Goal: Task Accomplishment & Management: Use online tool/utility

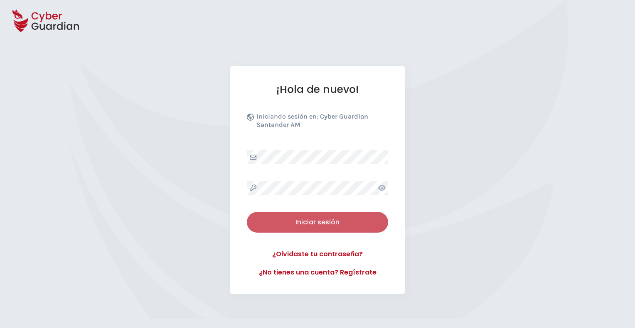
click at [314, 221] on div "Iniciar sesión" at bounding box center [317, 223] width 129 height 10
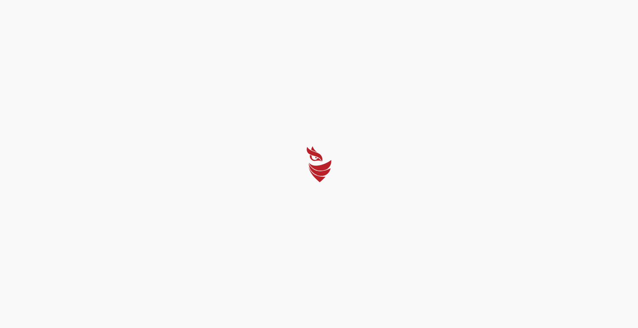
select select "English"
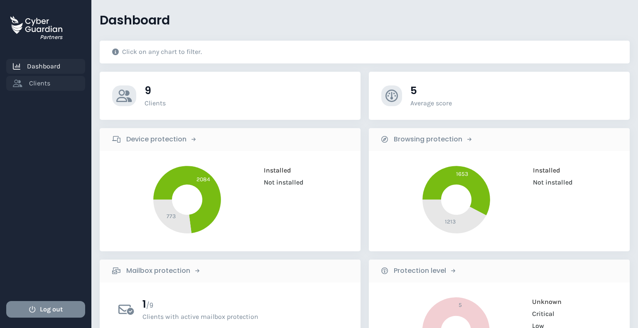
click at [39, 81] on span "Clients" at bounding box center [39, 83] width 21 height 10
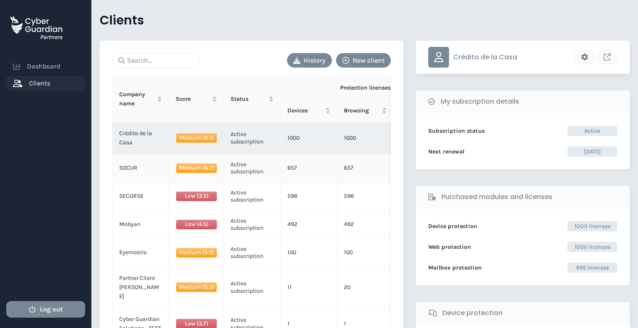
click at [148, 169] on td "SOCUR" at bounding box center [141, 168] width 56 height 28
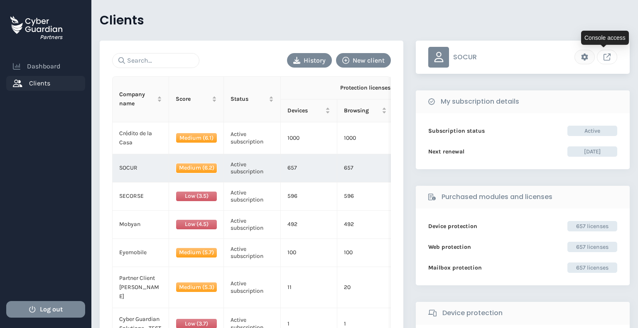
click at [608, 61] on button "Link to client console" at bounding box center [607, 57] width 20 height 15
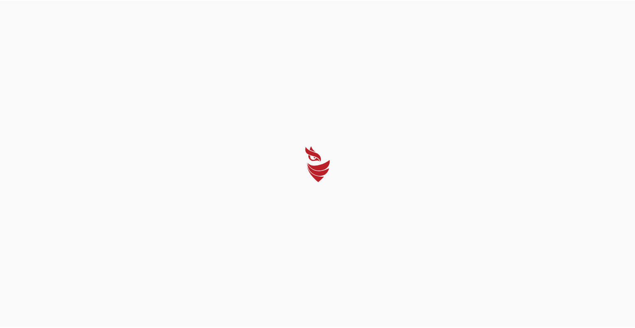
select select "English"
